Goal: Task Accomplishment & Management: Use online tool/utility

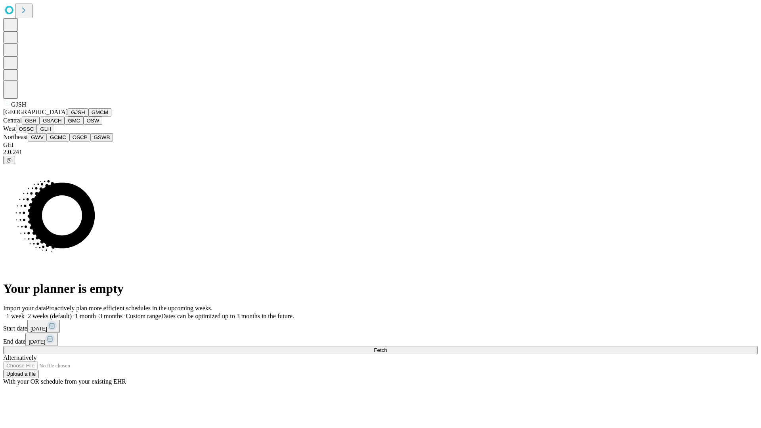
click at [68, 117] on button "GJSH" at bounding box center [78, 112] width 21 height 8
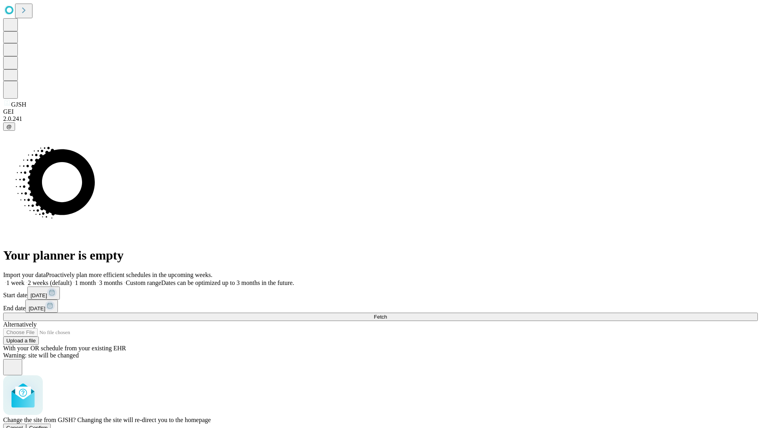
click at [48, 425] on span "Confirm" at bounding box center [38, 428] width 19 height 6
click at [25, 279] on label "1 week" at bounding box center [13, 282] width 21 height 7
click at [387, 314] on span "Fetch" at bounding box center [380, 317] width 13 height 6
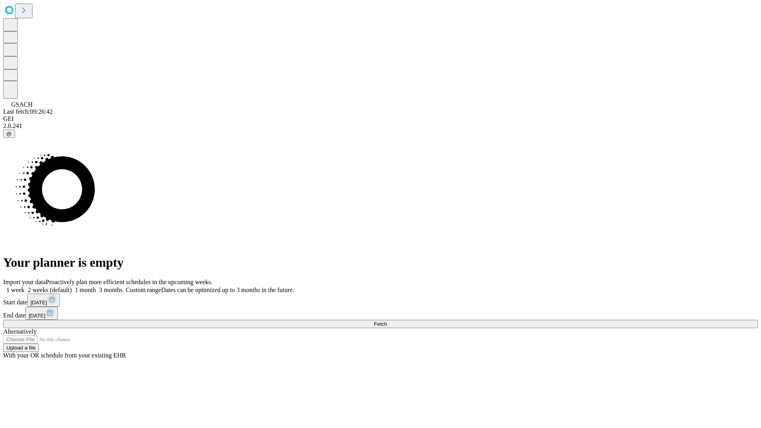
click at [387, 321] on span "Fetch" at bounding box center [380, 324] width 13 height 6
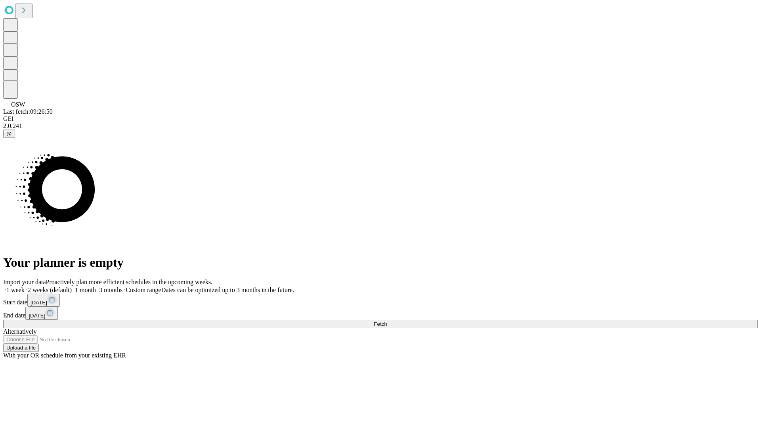
click at [387, 321] on span "Fetch" at bounding box center [380, 324] width 13 height 6
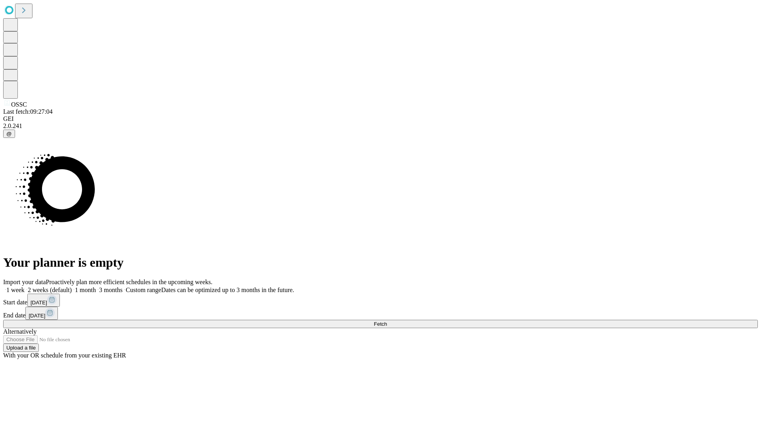
click at [25, 286] on label "1 week" at bounding box center [13, 289] width 21 height 7
click at [387, 321] on span "Fetch" at bounding box center [380, 324] width 13 height 6
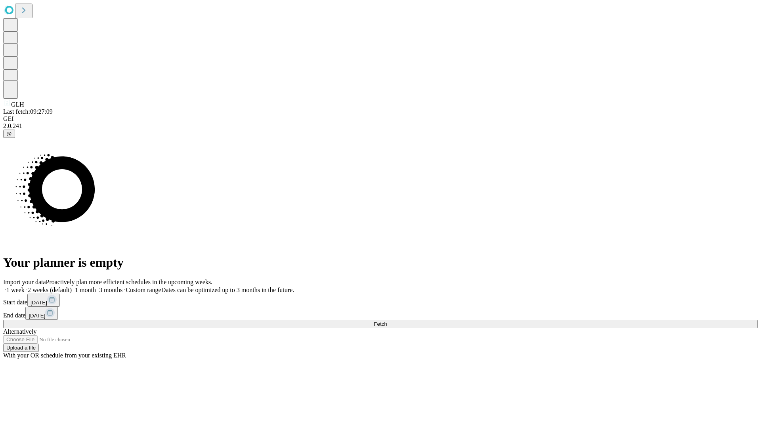
click at [387, 321] on span "Fetch" at bounding box center [380, 324] width 13 height 6
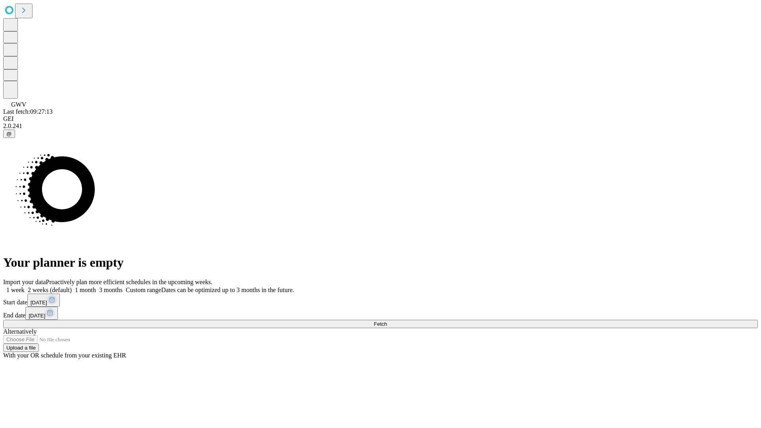
click at [25, 286] on label "1 week" at bounding box center [13, 289] width 21 height 7
click at [387, 321] on span "Fetch" at bounding box center [380, 324] width 13 height 6
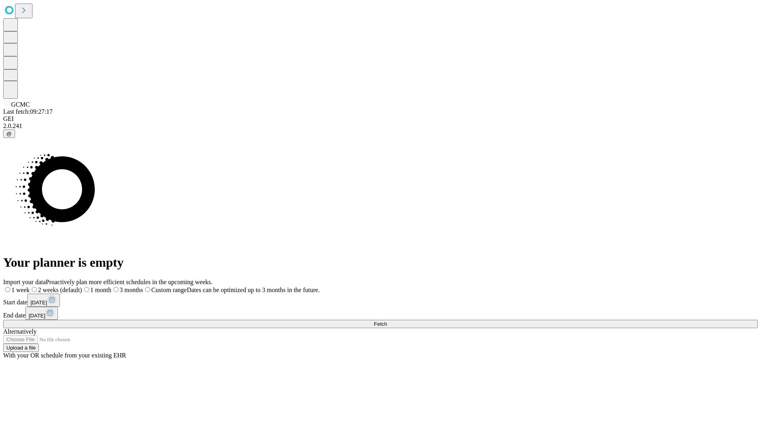
click at [30, 286] on label "1 week" at bounding box center [16, 289] width 27 height 7
click at [387, 321] on span "Fetch" at bounding box center [380, 324] width 13 height 6
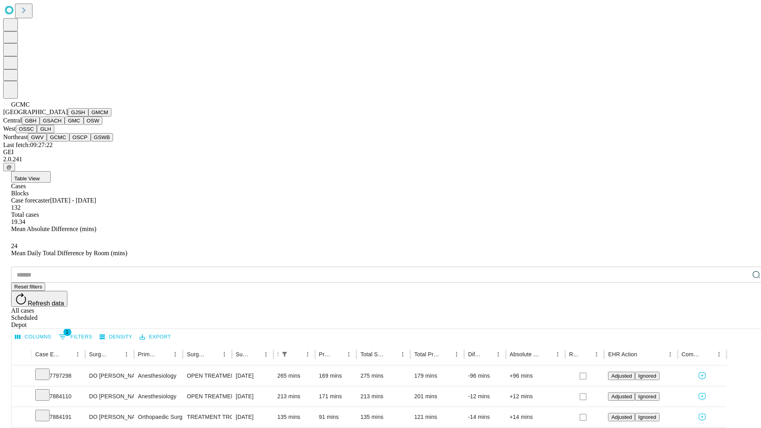
click at [69, 141] on button "OSCP" at bounding box center [79, 137] width 21 height 8
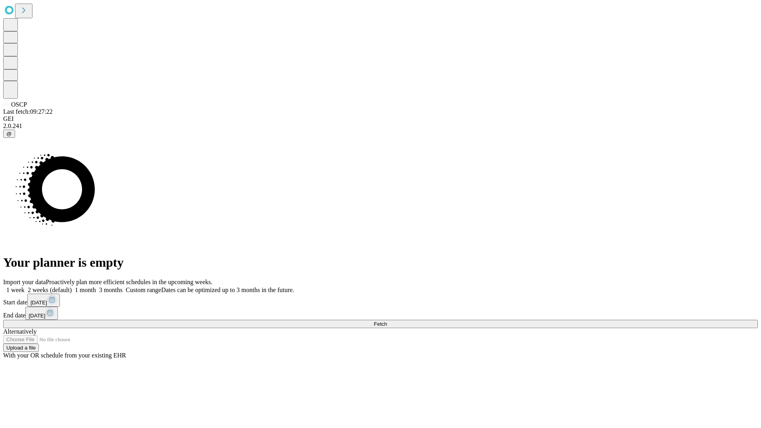
click at [25, 286] on label "1 week" at bounding box center [13, 289] width 21 height 7
click at [387, 321] on span "Fetch" at bounding box center [380, 324] width 13 height 6
